Goal: Information Seeking & Learning: Learn about a topic

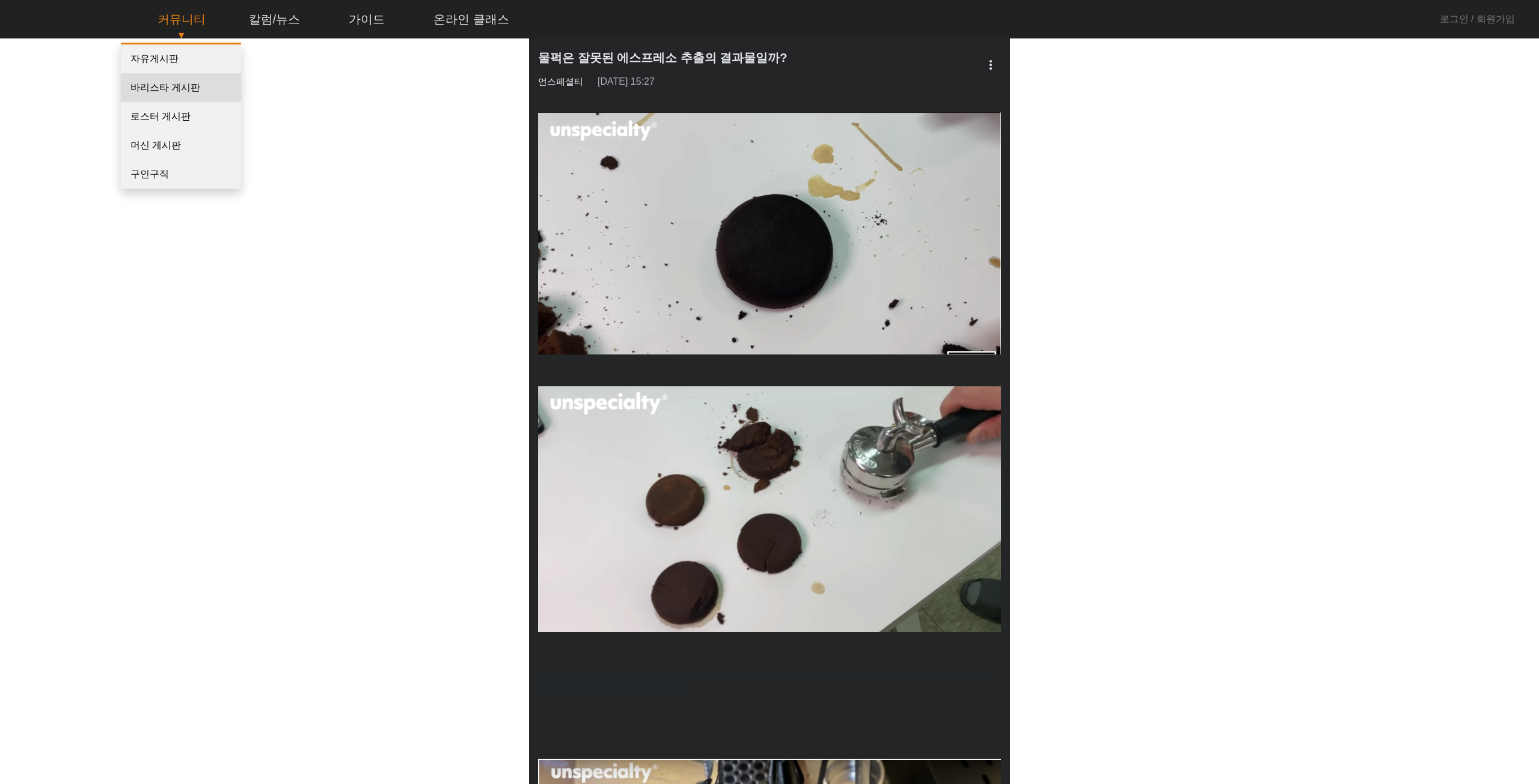
click at [188, 83] on link "바리스타 게시판" at bounding box center [181, 88] width 120 height 29
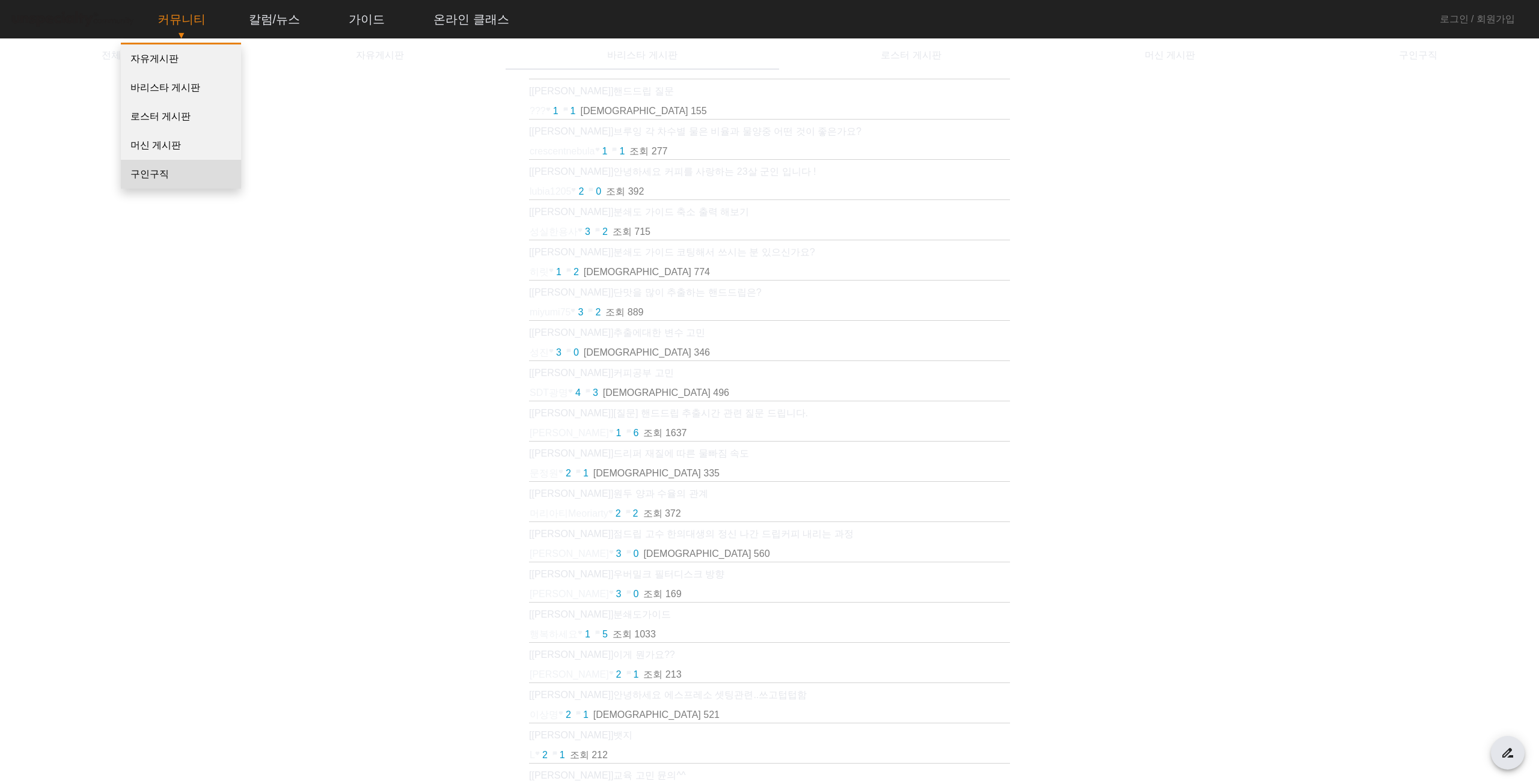
click at [158, 181] on link "구인구직" at bounding box center [181, 175] width 120 height 29
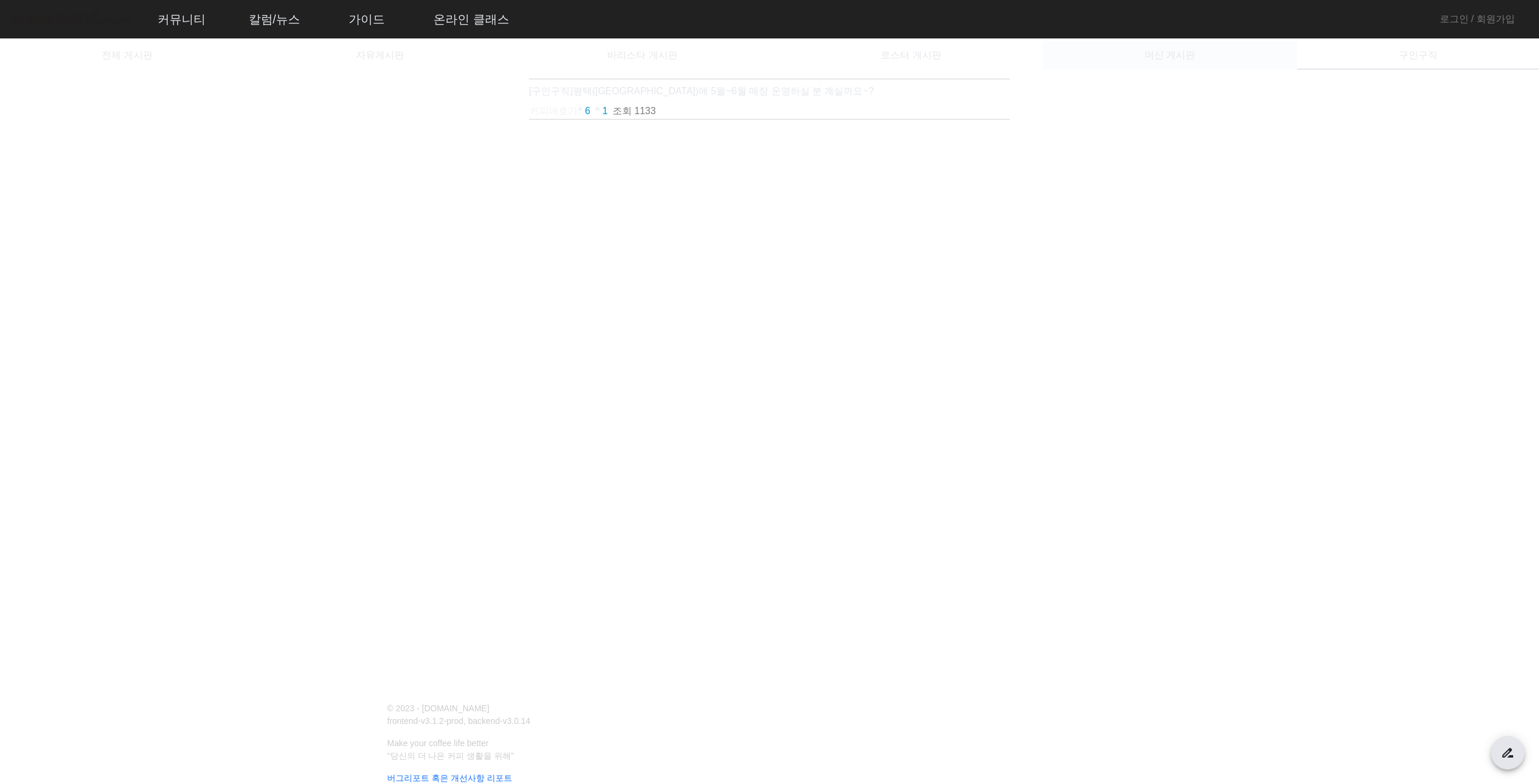
click at [1148, 57] on div "머신 게시판" at bounding box center [1169, 55] width 254 height 29
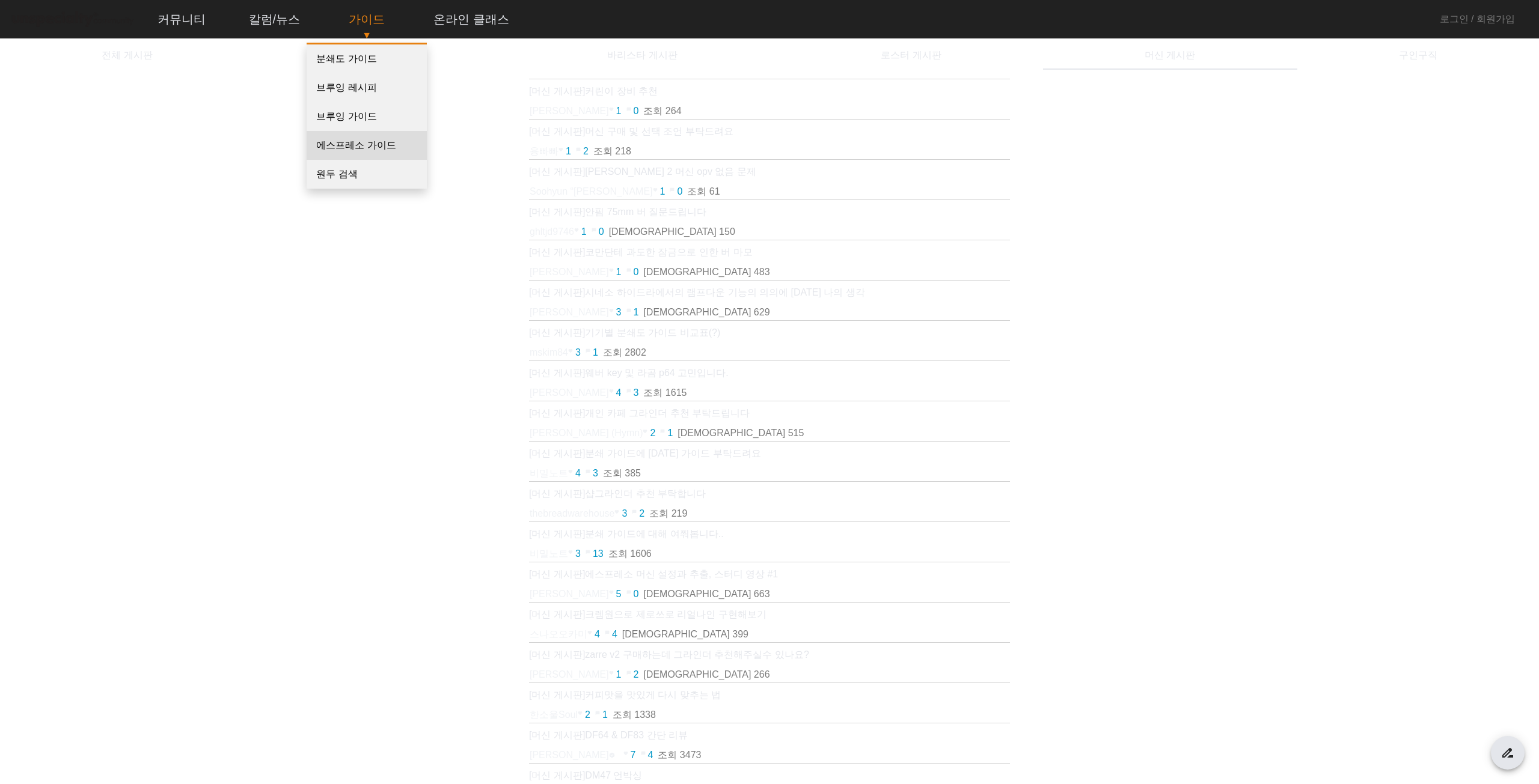
click at [359, 153] on link "에스프레소 가이드" at bounding box center [367, 146] width 120 height 29
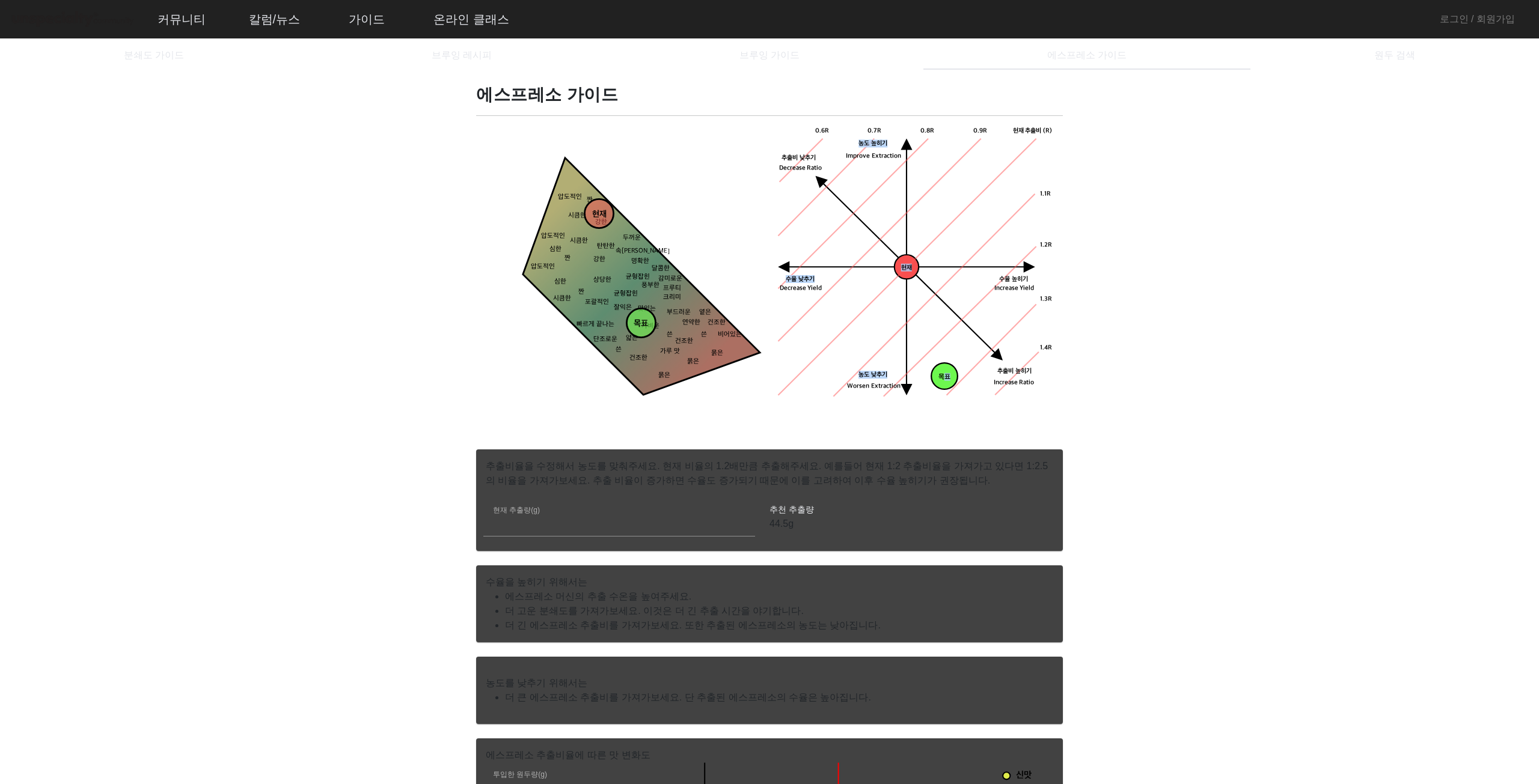
drag, startPoint x: 941, startPoint y: 373, endPoint x: 948, endPoint y: 346, distance: 27.9
click at [948, 346] on div "목표 농도목표점 현재 수율 낮추기 농도 높히기 농도 낮추기 추출비 높히기 현재 추출비 (R) 0.9R 1.1R 1.2R 1.3R 1.4R 0.…" at bounding box center [916, 264] width 279 height 279
click at [656, 317] on icon "목표" at bounding box center [641, 323] width 30 height 30
click at [636, 328] on tspan "목표" at bounding box center [641, 324] width 14 height 10
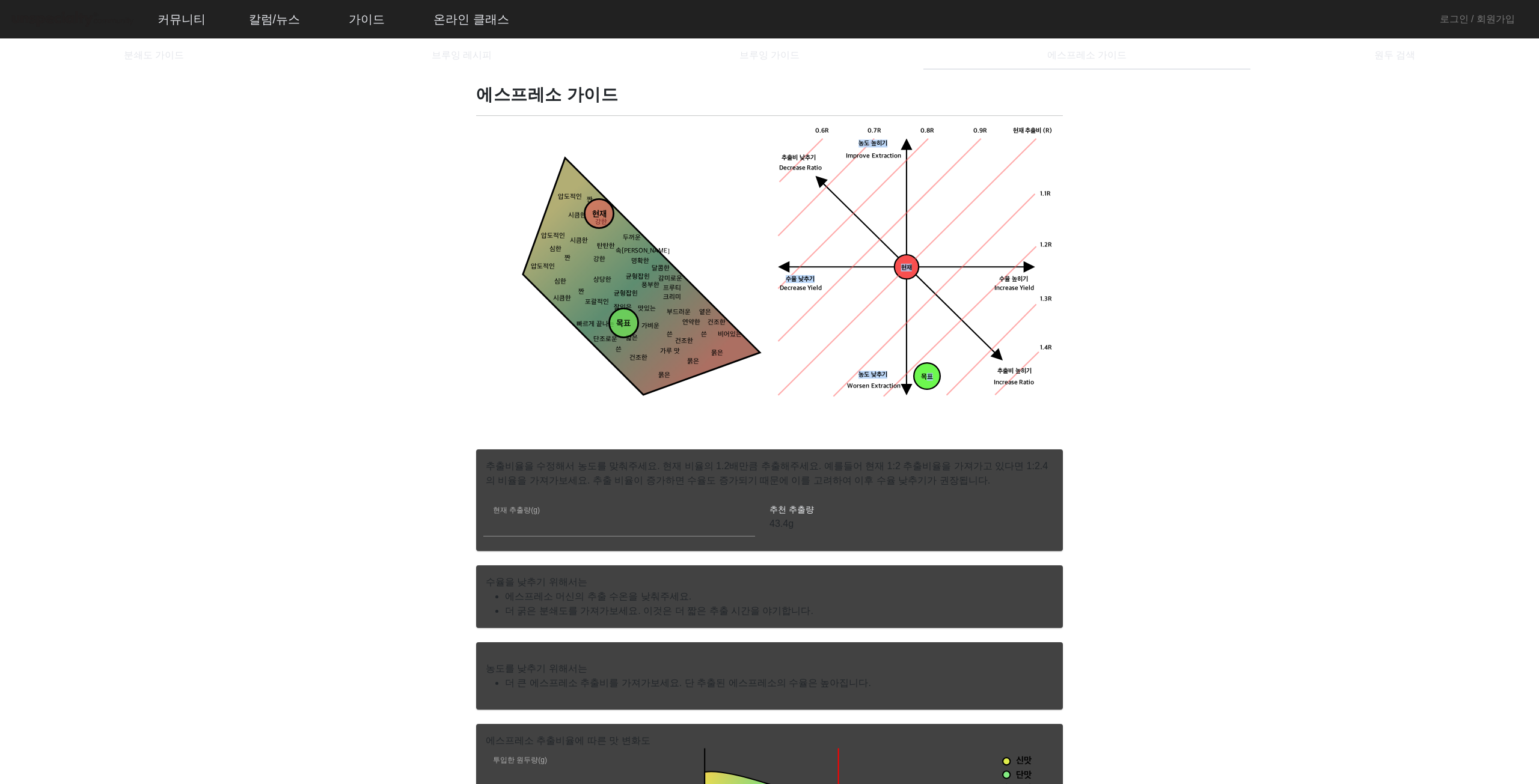
drag, startPoint x: 631, startPoint y: 327, endPoint x: 610, endPoint y: 328, distance: 21.0
click at [616, 328] on tspan "목표" at bounding box center [623, 324] width 14 height 10
drag, startPoint x: 613, startPoint y: 328, endPoint x: 614, endPoint y: 285, distance: 43.0
click at [614, 285] on tspan "목표" at bounding box center [609, 283] width 14 height 10
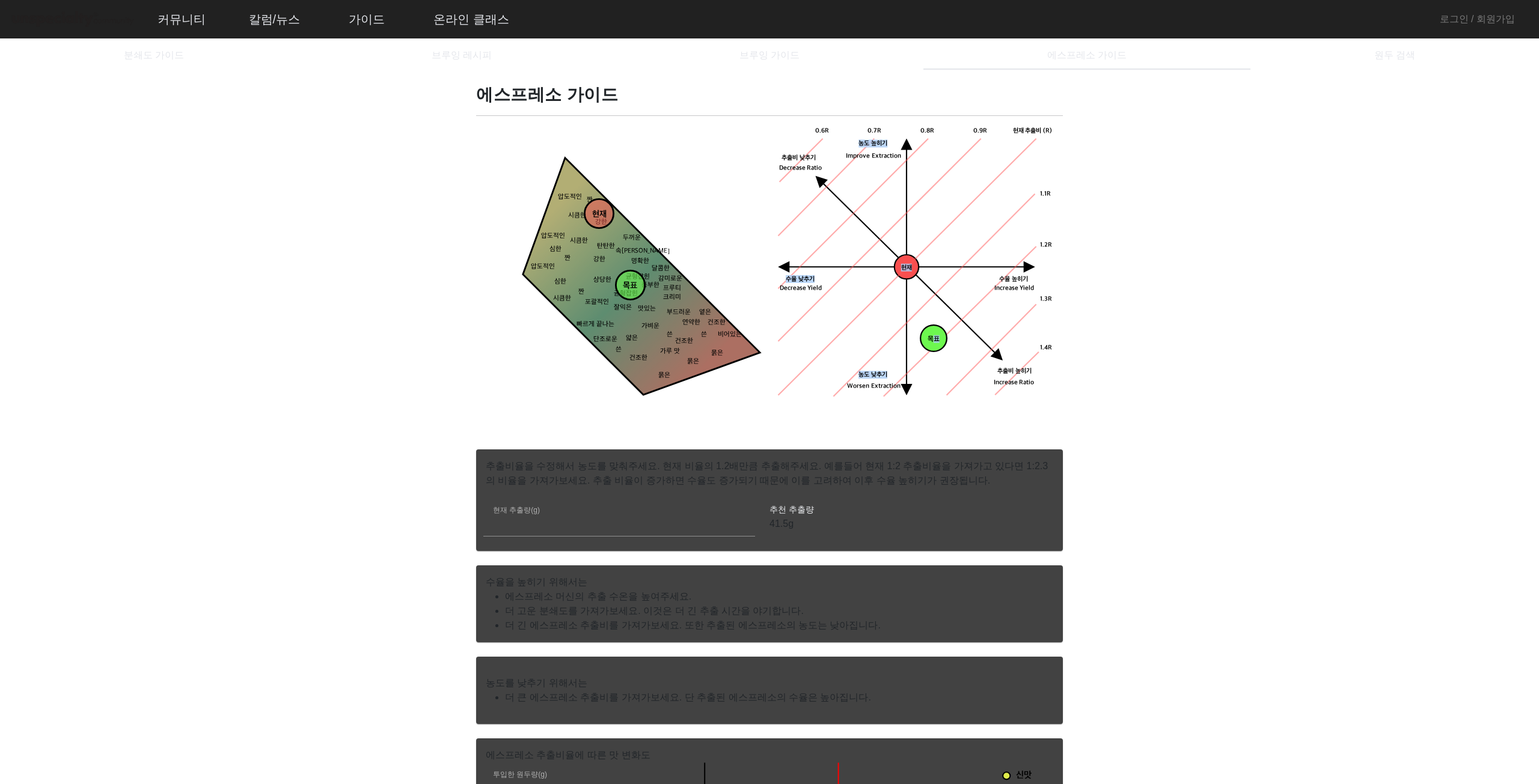
drag, startPoint x: 614, startPoint y: 285, endPoint x: 635, endPoint y: 288, distance: 21.2
click at [635, 288] on tspan "목표" at bounding box center [630, 286] width 14 height 10
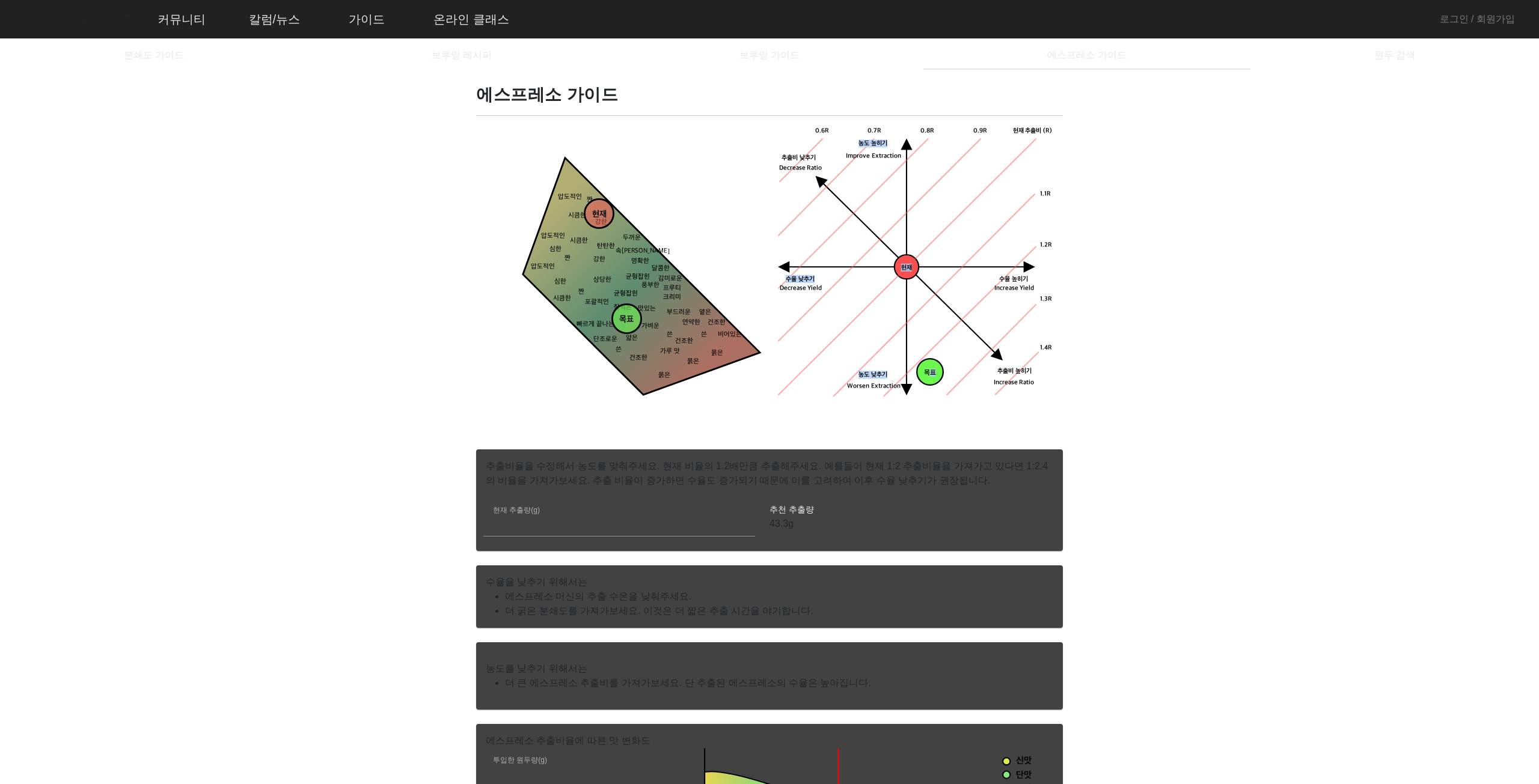
drag, startPoint x: 637, startPoint y: 288, endPoint x: 635, endPoint y: 297, distance: 9.2
click at [634, 322] on tspan "목표" at bounding box center [626, 320] width 14 height 10
drag, startPoint x: 593, startPoint y: 218, endPoint x: 605, endPoint y: 251, distance: 35.1
click at [605, 251] on tspan "현재" at bounding box center [610, 252] width 14 height 10
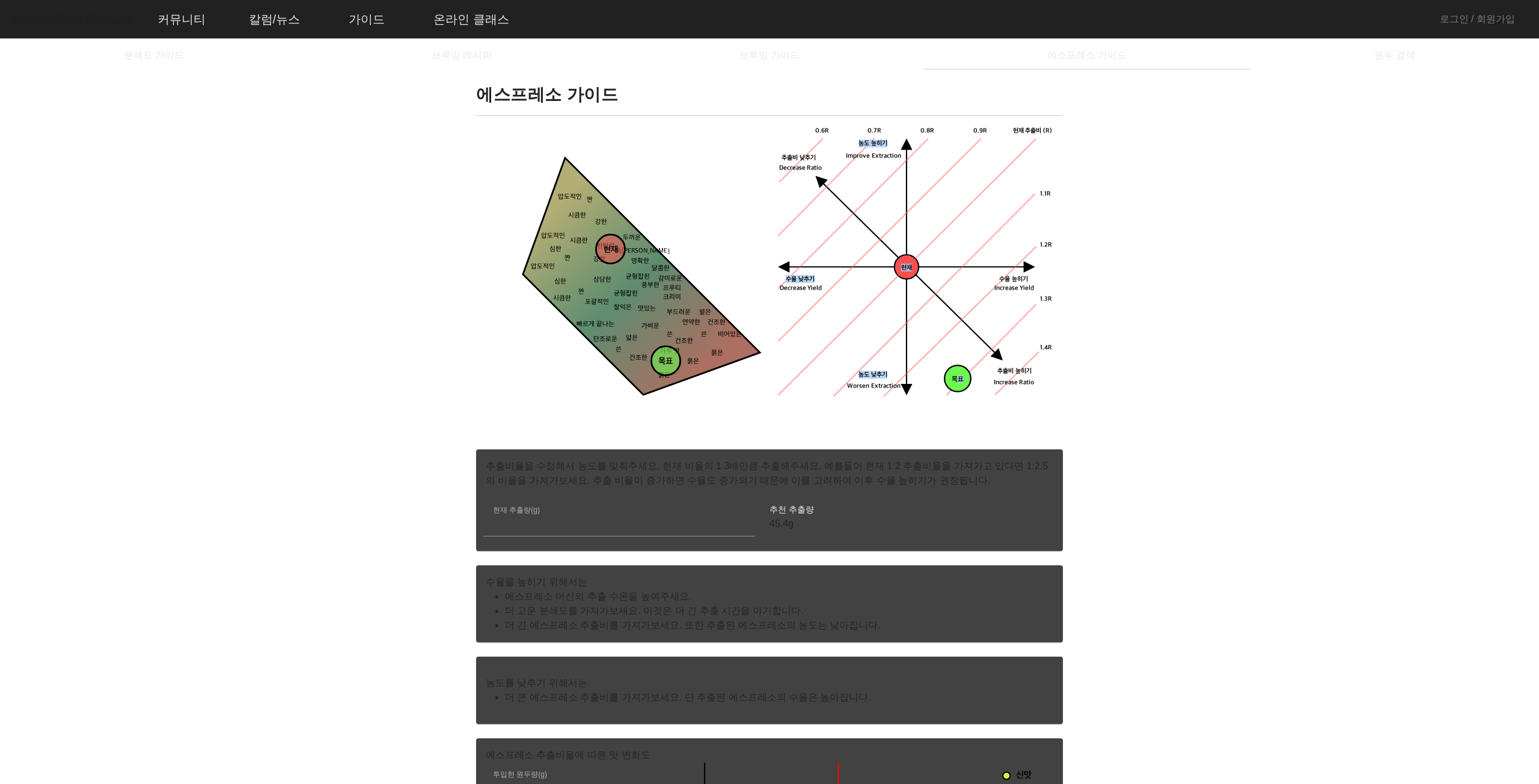
drag, startPoint x: 635, startPoint y: 323, endPoint x: 675, endPoint y: 361, distance: 55.2
click at [675, 361] on circle at bounding box center [665, 361] width 29 height 29
drag, startPoint x: 673, startPoint y: 364, endPoint x: 771, endPoint y: 360, distance: 98.1
click at [771, 360] on div "현재 목표 짠 시큼한 묽은 묽은 묽은 건조한 건조한 옅은 연약한 얇은 가벼운 맛있는 잘익은 상당한 강한 강한 두꺼운 탄탄한 속이찬 명확한 쓴 …" at bounding box center [769, 280] width 586 height 309
drag, startPoint x: 603, startPoint y: 236, endPoint x: 557, endPoint y: 109, distance: 135.1
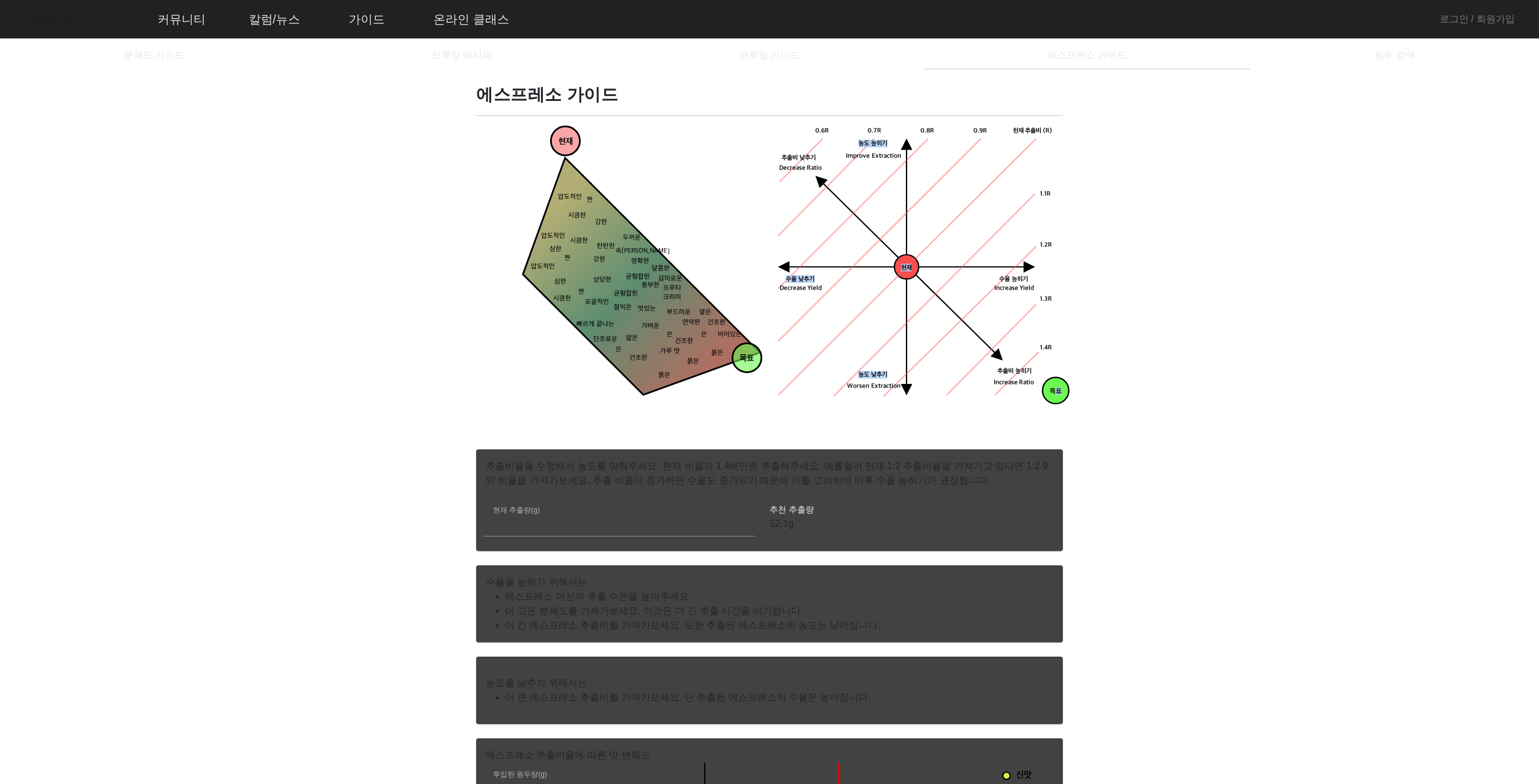
click at [557, 109] on div "에스프레소 가이드 현재 목표 짠 시큼한 묽은 묽은 묽은 건조한 건조한 옅은 연약한 얇은 가벼운 맛있는 잘익은 상당한 강한 강한 두꺼운 탄탄한 …" at bounding box center [769, 713] width 601 height 1258
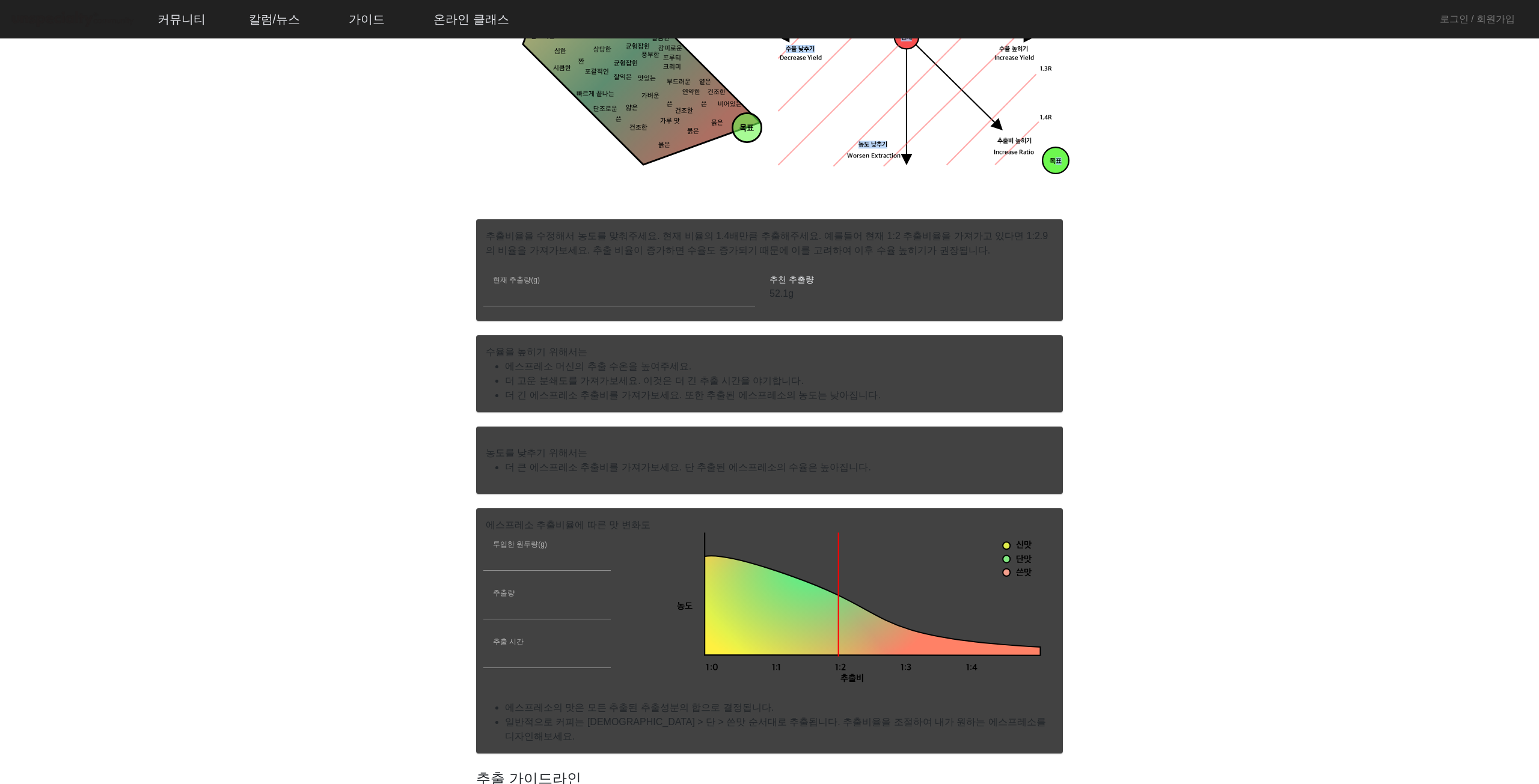
scroll to position [241, 0]
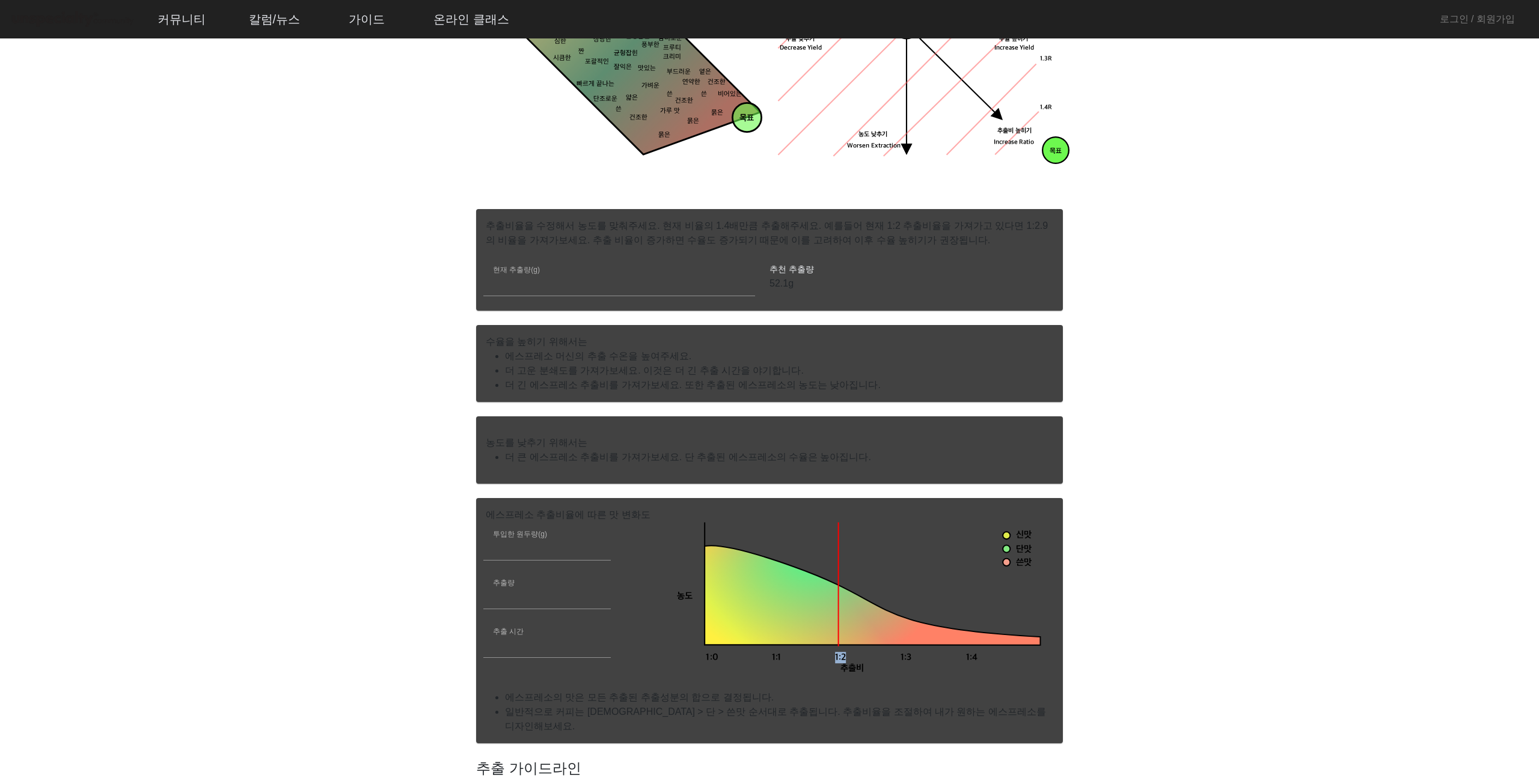
drag, startPoint x: 835, startPoint y: 549, endPoint x: 863, endPoint y: 570, distance: 35.0
click at [878, 555] on icon "0.8 0.8 0.8 신맛 단맛 쓴맛 농도 추출비 1:1 1:0 1:2 1:3 1:4" at bounding box center [857, 598] width 368 height 153
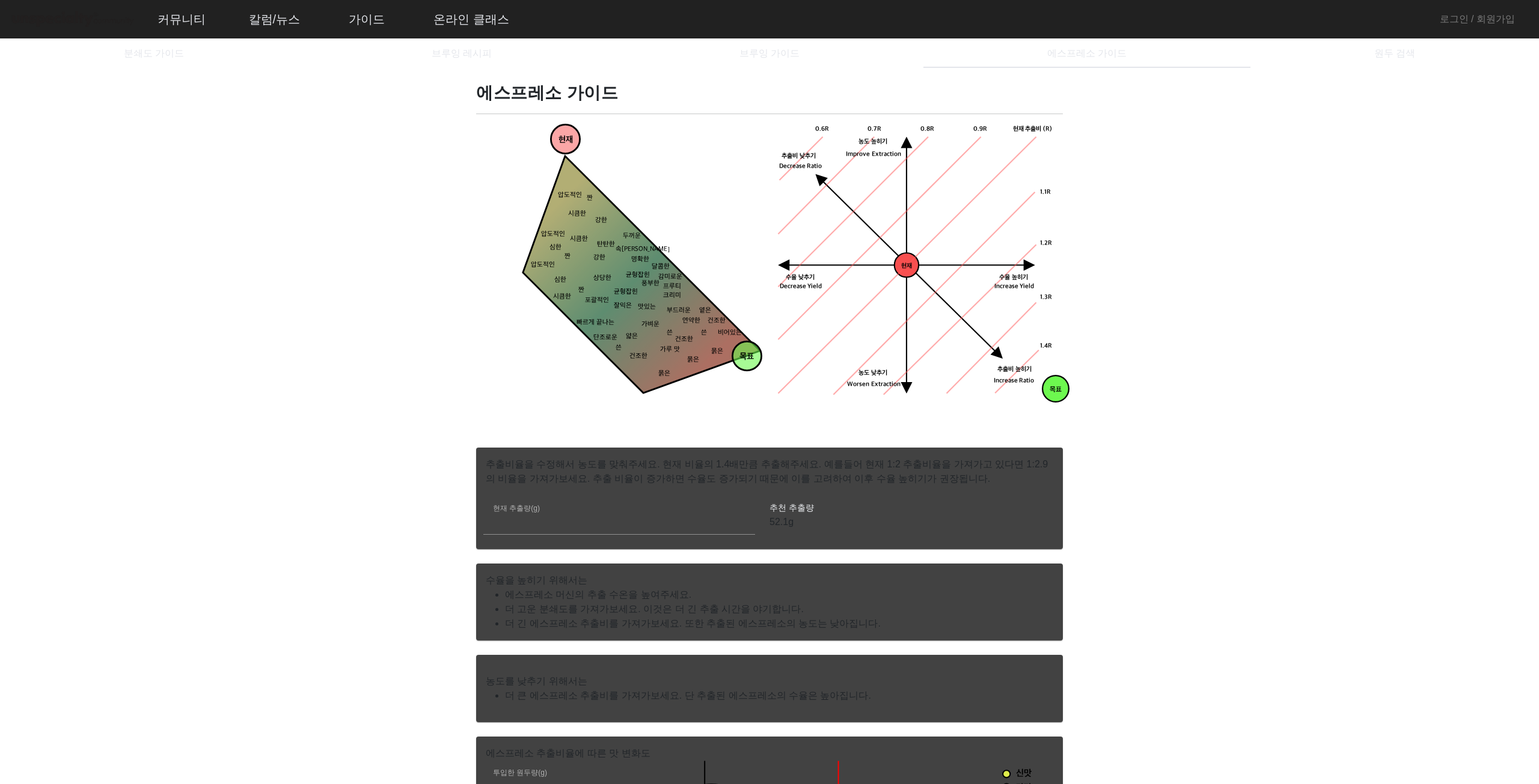
scroll to position [0, 0]
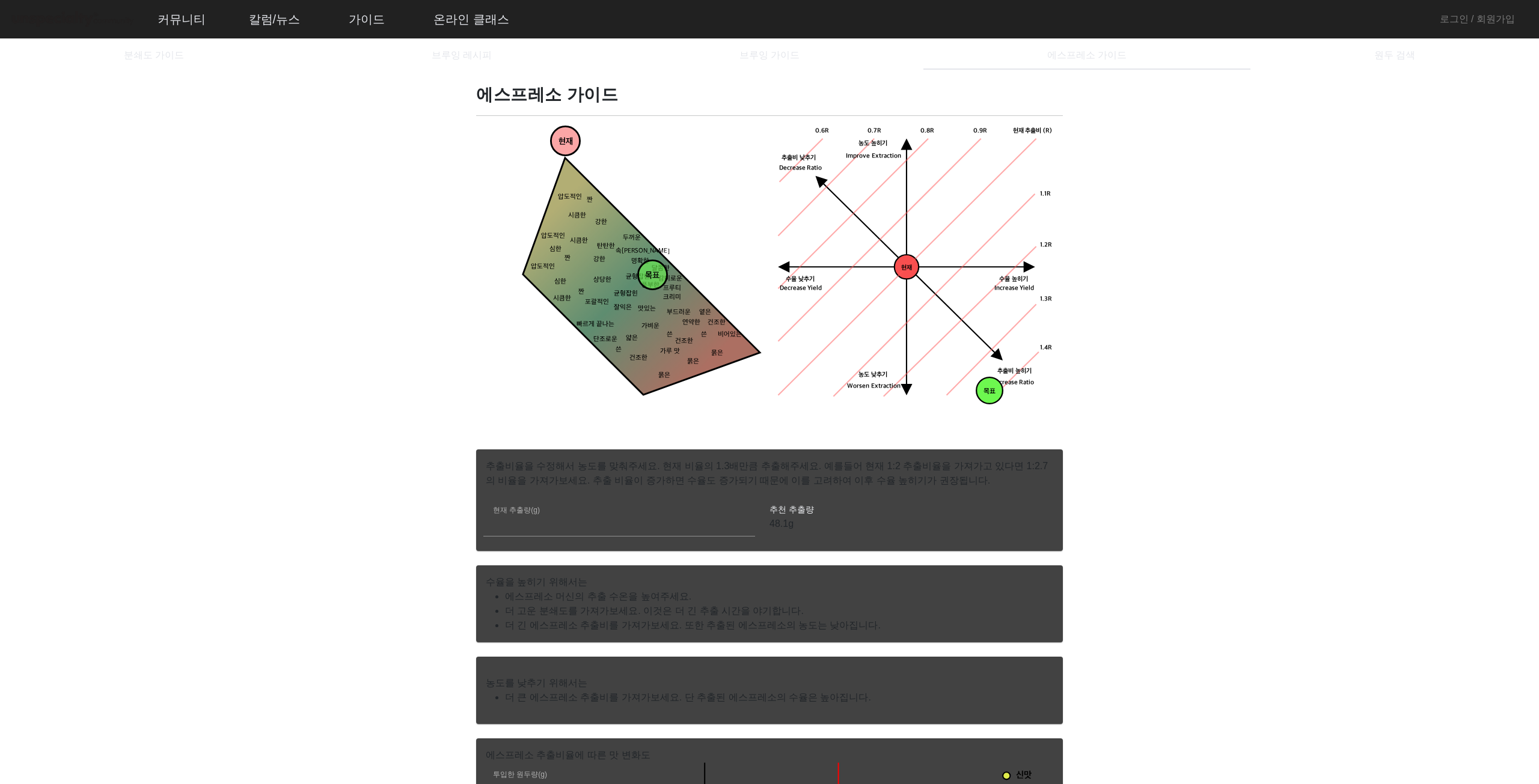
drag, startPoint x: 750, startPoint y: 364, endPoint x: 658, endPoint y: 280, distance: 124.6
click at [658, 280] on tspan "목표" at bounding box center [652, 276] width 14 height 10
drag, startPoint x: 563, startPoint y: 144, endPoint x: 577, endPoint y: 242, distance: 99.0
click at [577, 242] on tspan "현재" at bounding box center [580, 242] width 14 height 10
drag, startPoint x: 645, startPoint y: 276, endPoint x: 628, endPoint y: 278, distance: 17.1
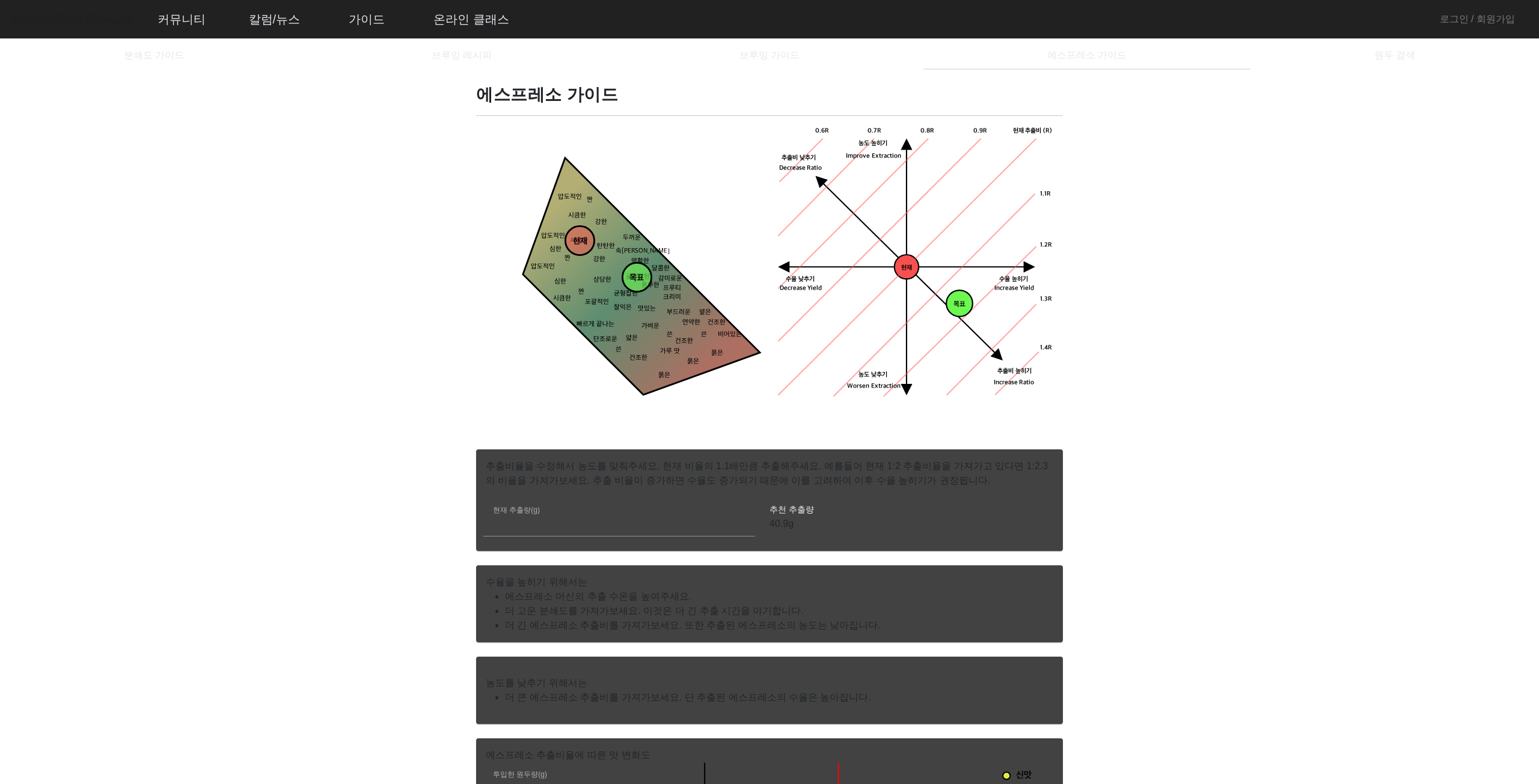
click at [628, 278] on circle at bounding box center [636, 278] width 29 height 29
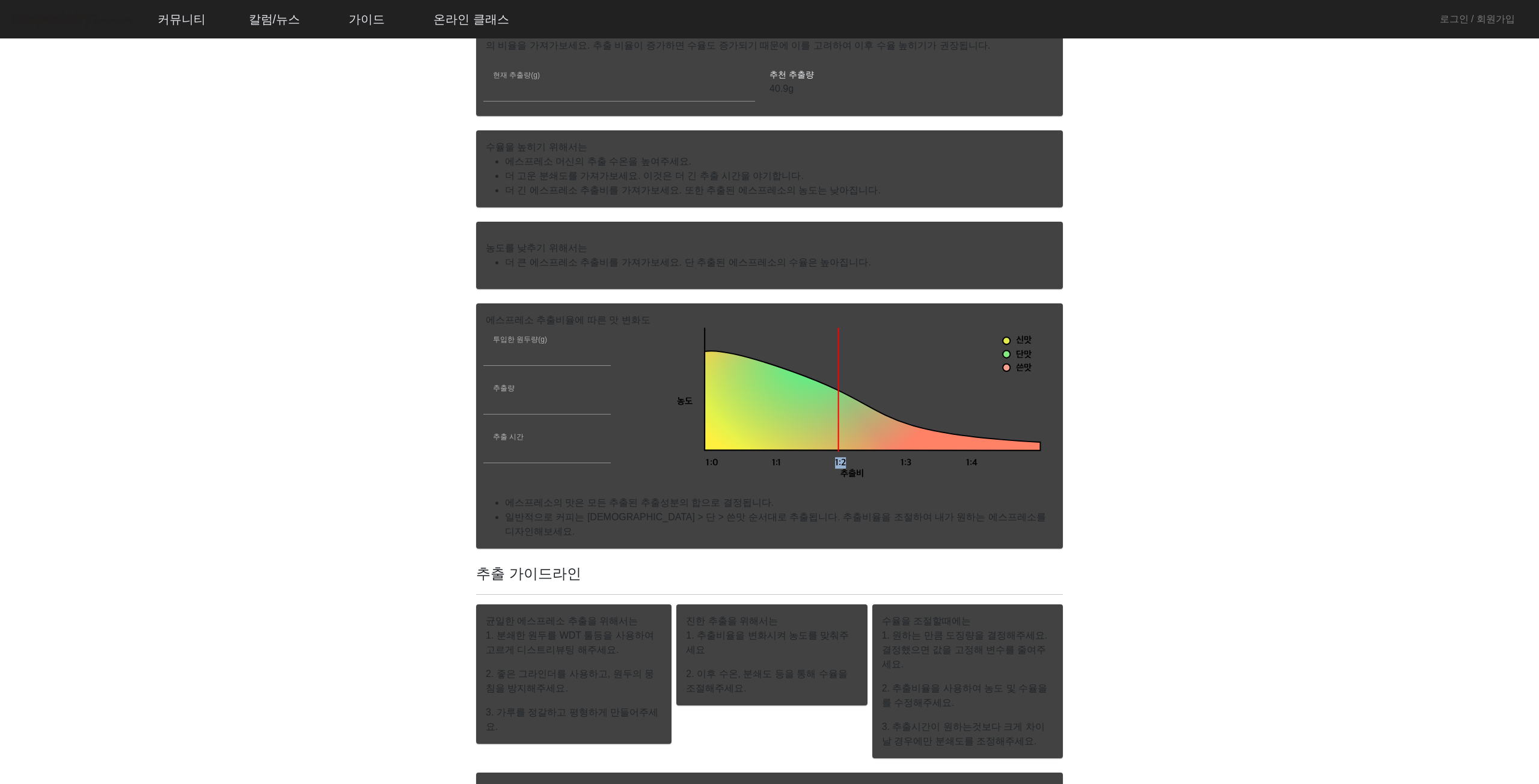
scroll to position [480, 0]
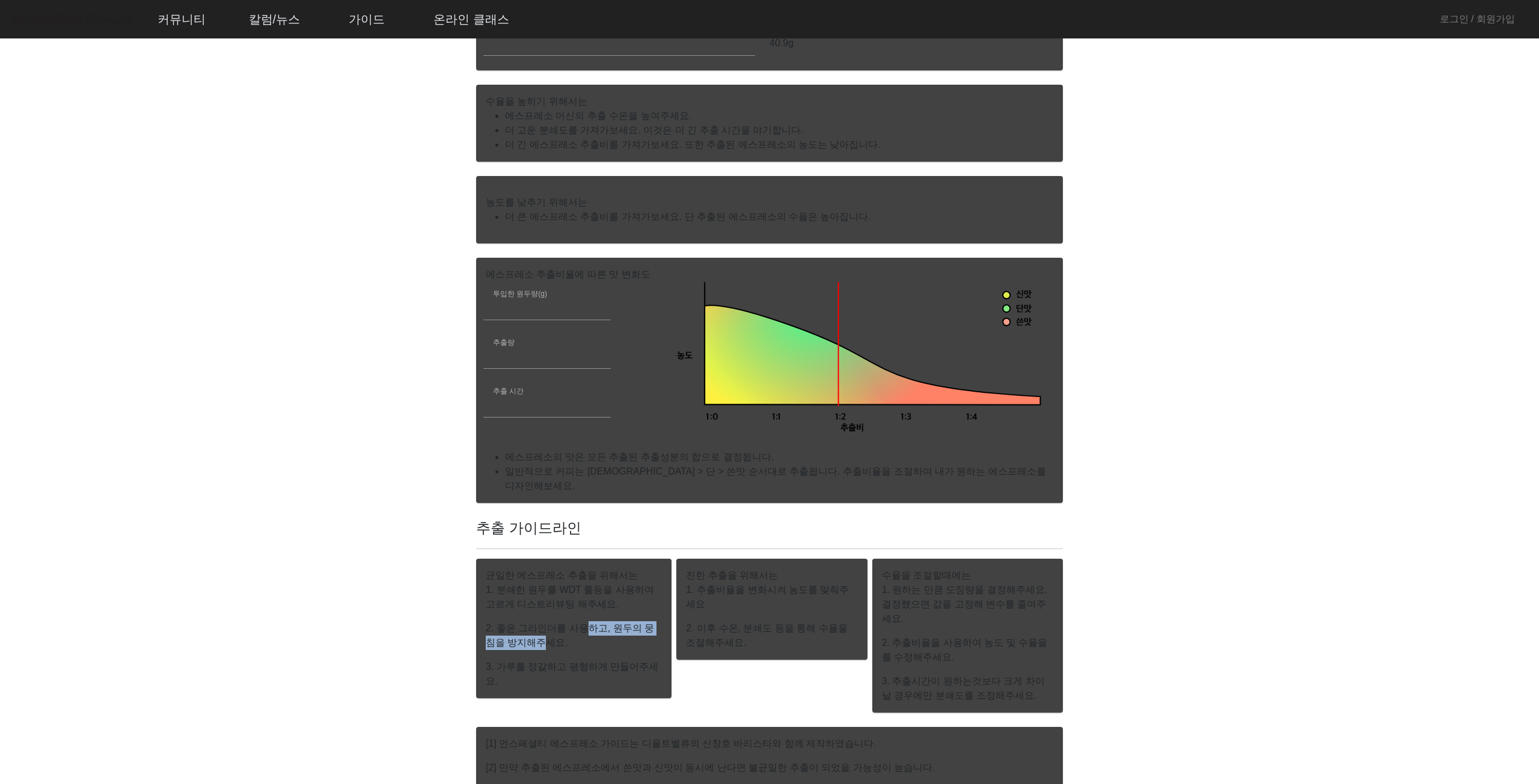
drag, startPoint x: 512, startPoint y: 624, endPoint x: 584, endPoint y: 622, distance: 72.0
click at [573, 621] on p "2. 좋은 그라인더를 사용하고, 원두의 뭉침을 방지해주세요." at bounding box center [573, 635] width 176 height 29
click at [584, 630] on p "2. 좋은 그라인더를 사용하고, 원두의 뭉침을 방지해주세요." at bounding box center [573, 635] width 176 height 29
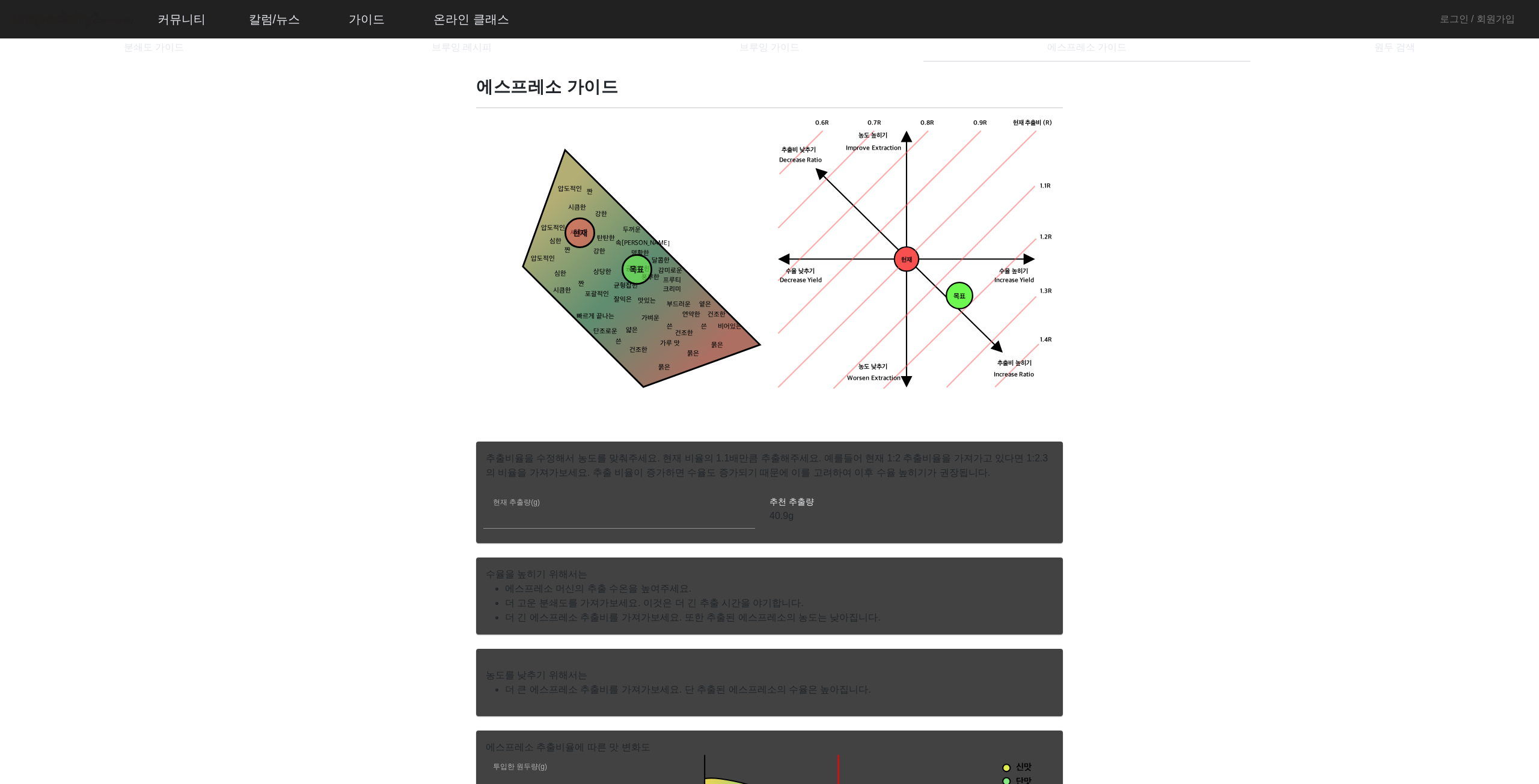
scroll to position [0, 0]
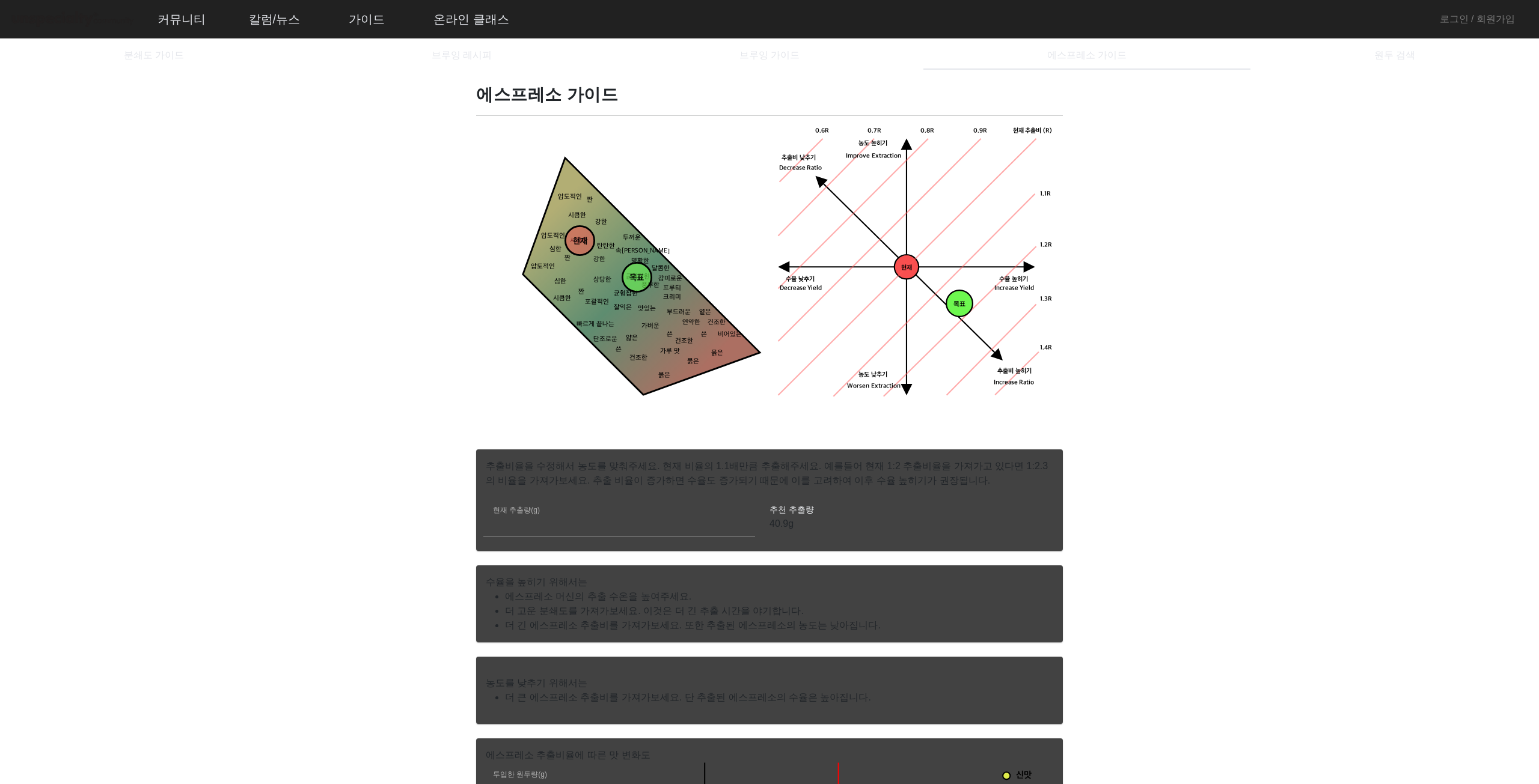
click at [487, 145] on div "현재 목표 짠 시큼한 묽은 묽은 묽은 건조한 건조한 옅은 연약한 얇은 가벼운 맛있는 잘익은 상당한 강한 강한 두꺼운 탄탄한 속이찬 명확한 쓴 …" at bounding box center [623, 280] width 279 height 309
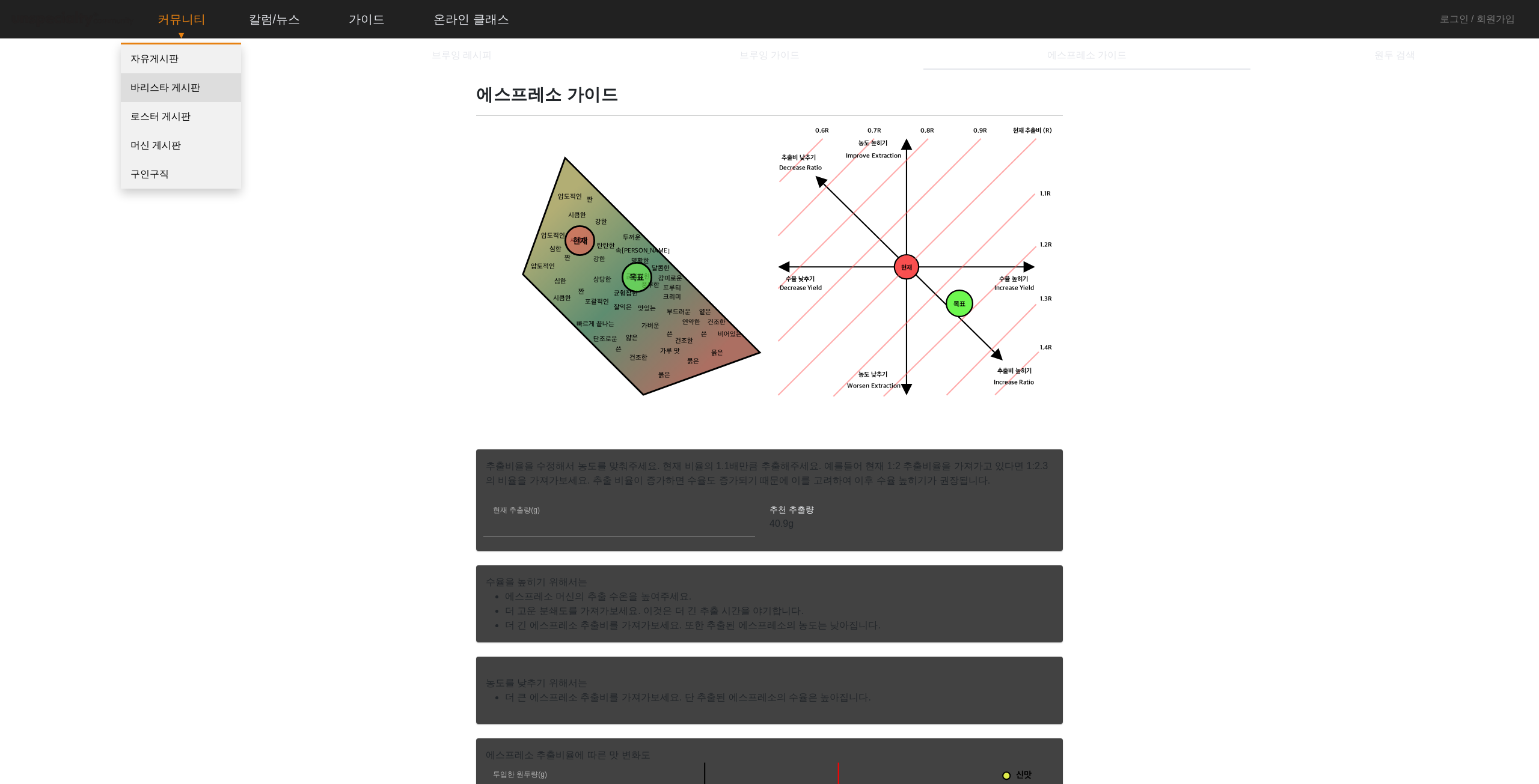
click at [174, 80] on link "바리스타 게시판" at bounding box center [181, 88] width 120 height 29
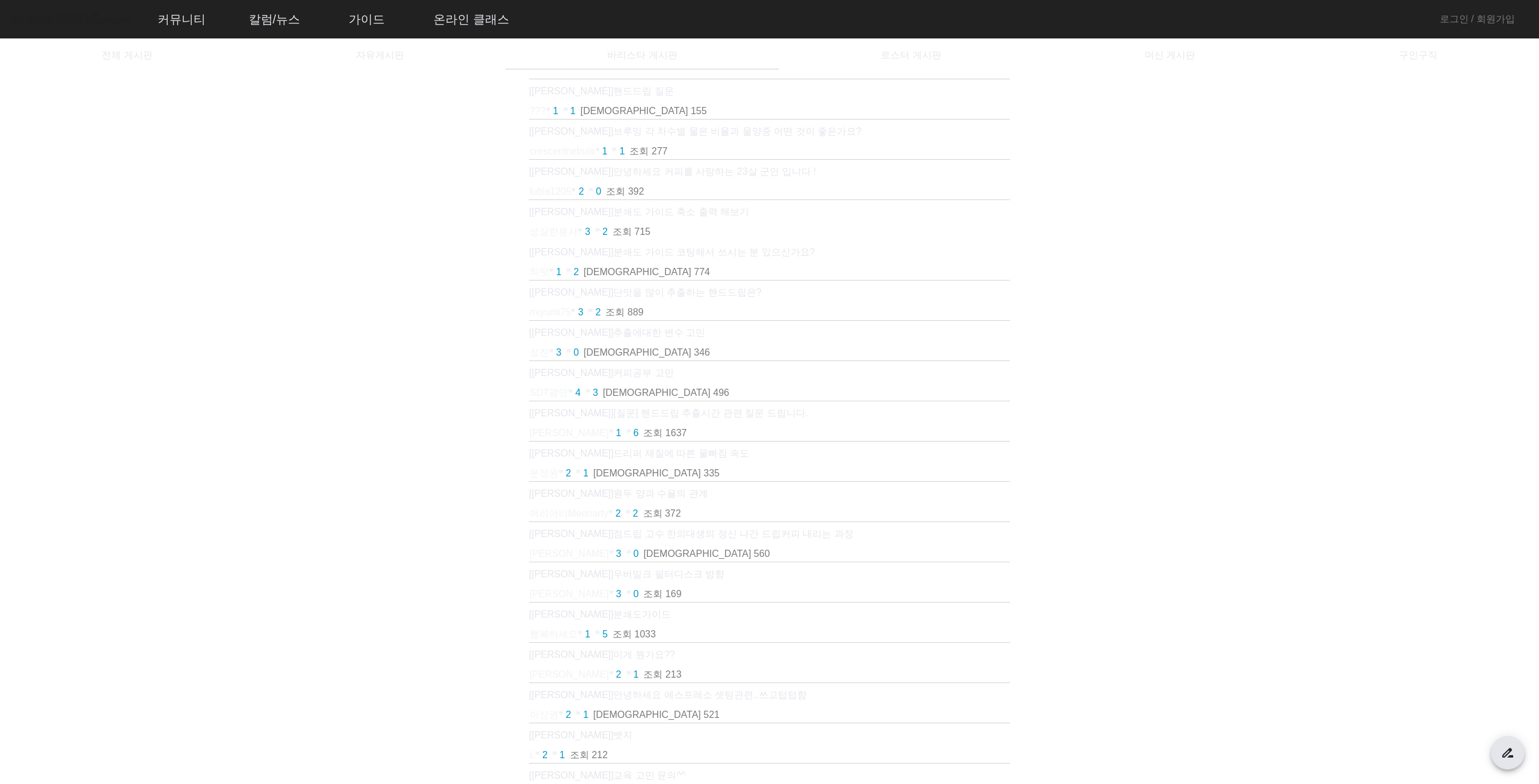
click at [702, 257] on p "[[PERSON_NAME]] 분쇄도 가이드 코팅해서 쓰시는 분 있으신가요?" at bounding box center [769, 252] width 481 height 14
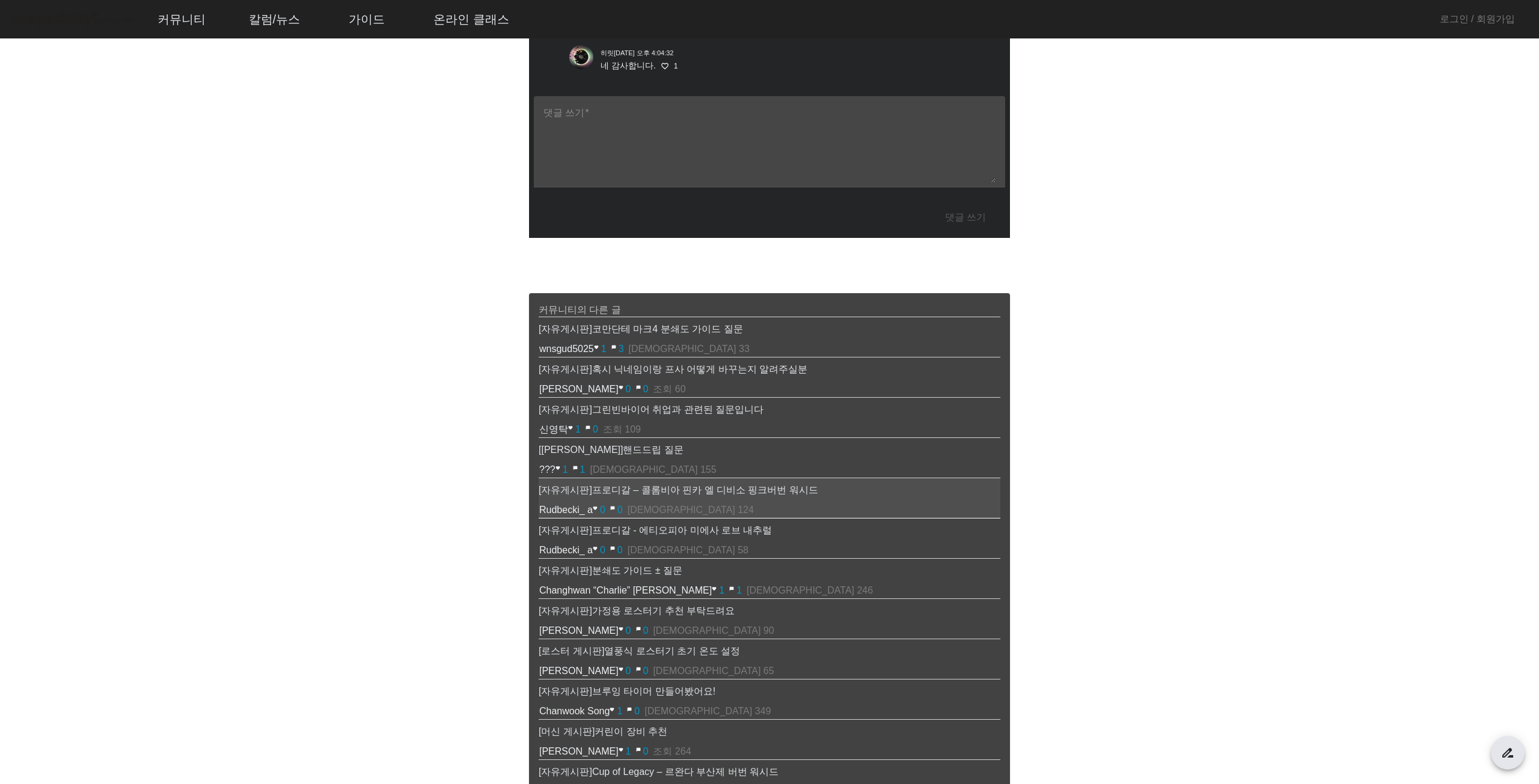
scroll to position [301, 0]
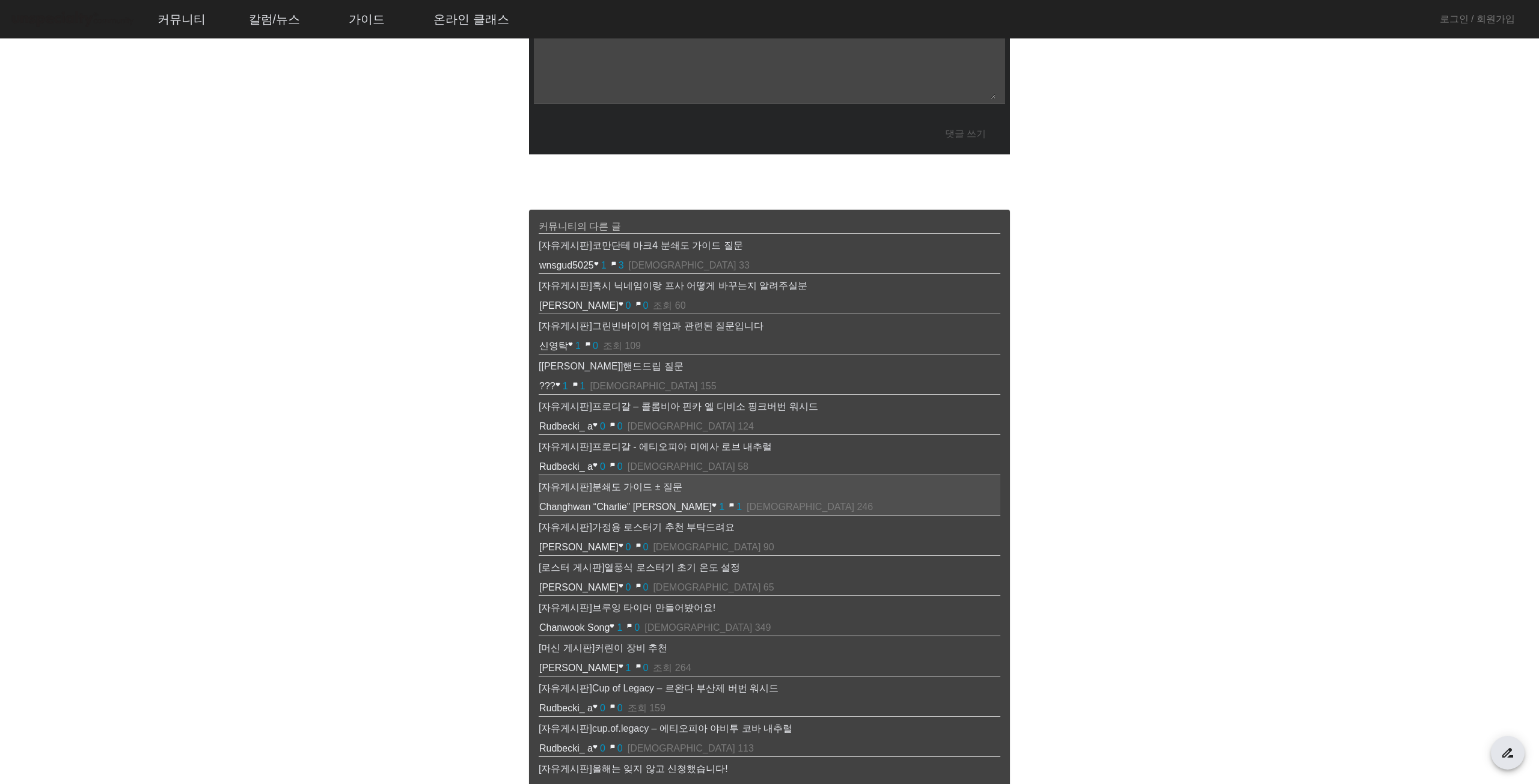
click at [635, 484] on p "[자유게시판] 분쇄도 가이드 ± 질문" at bounding box center [769, 487] width 462 height 14
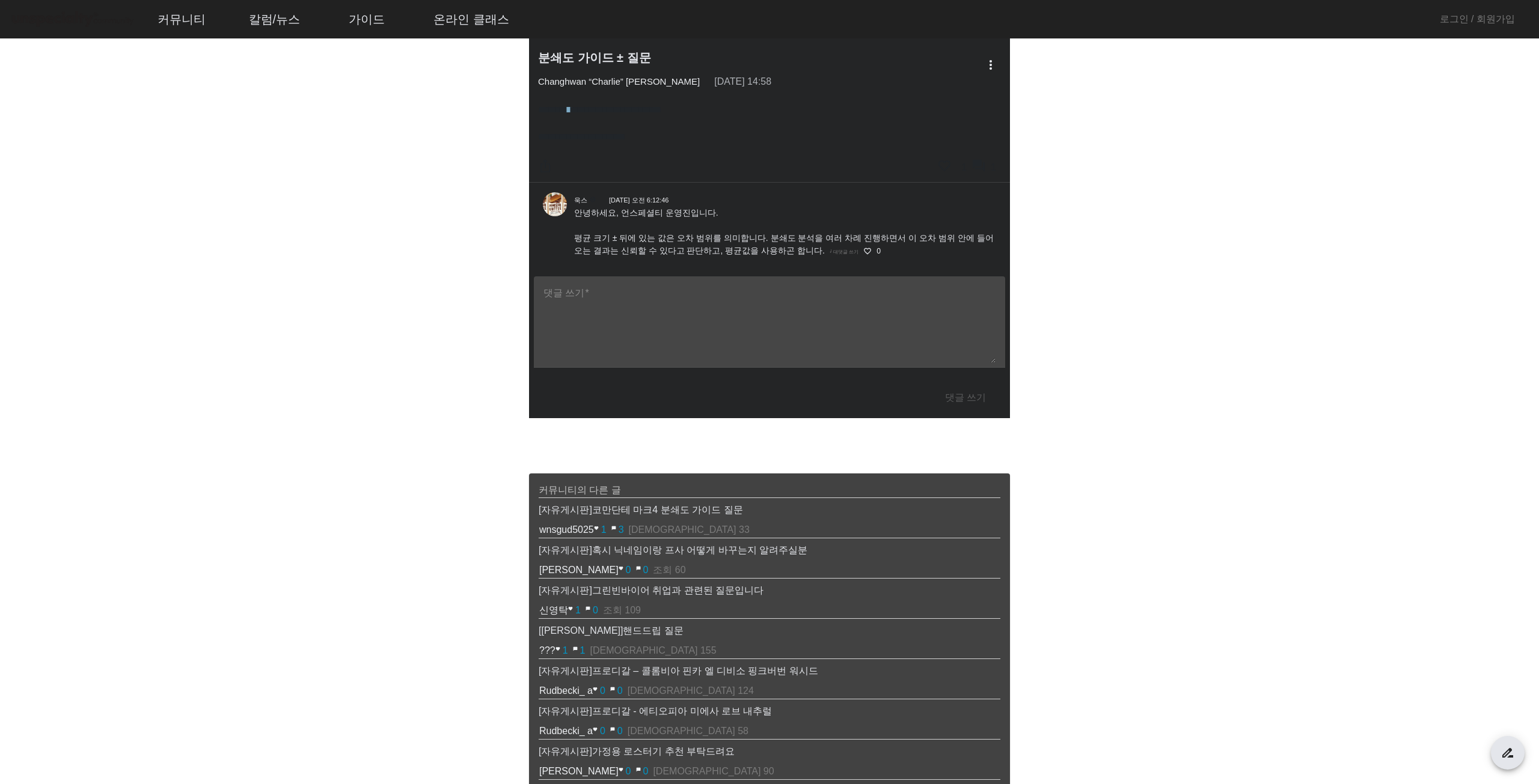
click at [26, 13] on img at bounding box center [72, 19] width 126 height 21
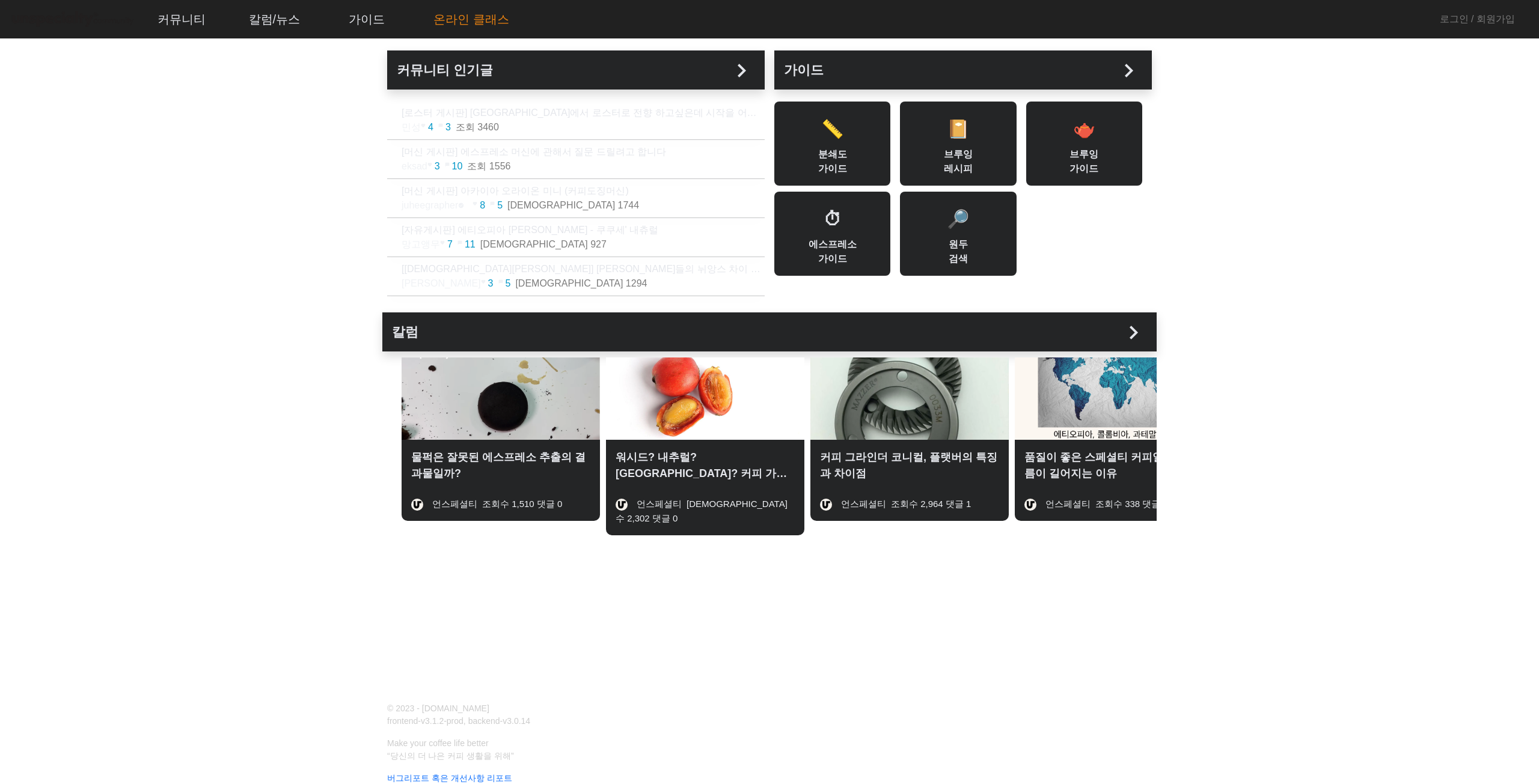
click at [457, 20] on link "온라인 클래스" at bounding box center [471, 19] width 95 height 33
